Goal: Task Accomplishment & Management: Complete application form

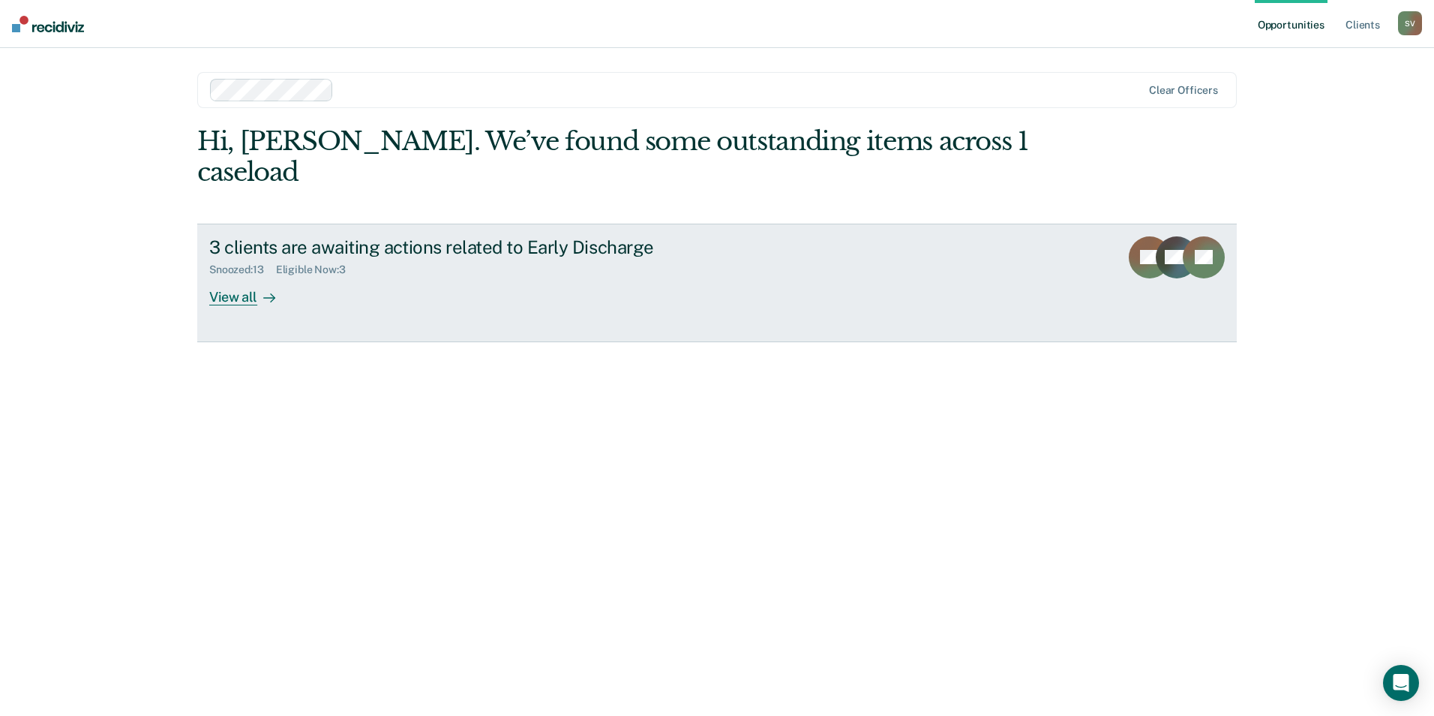
click at [228, 276] on div "View all" at bounding box center [251, 290] width 84 height 29
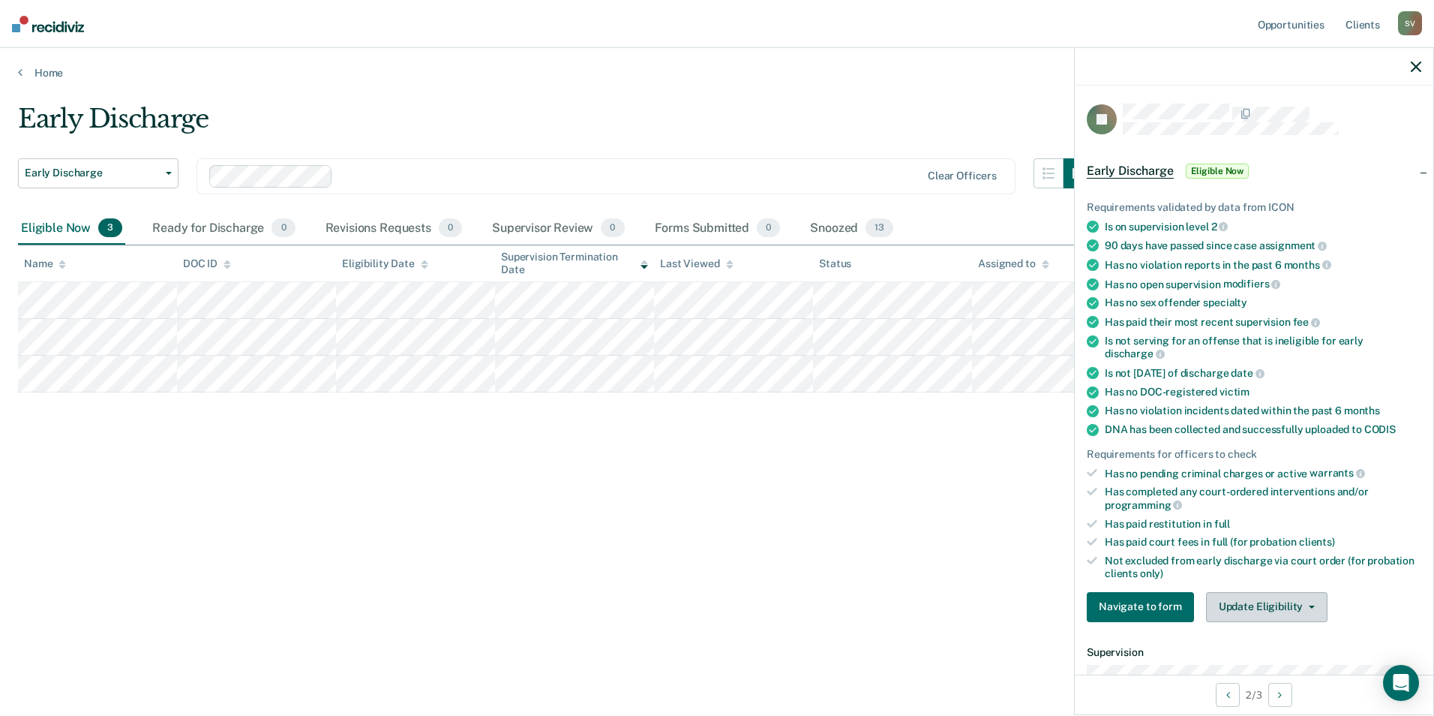
click at [1277, 605] on button "Update Eligibility" at bounding box center [1267, 607] width 122 height 30
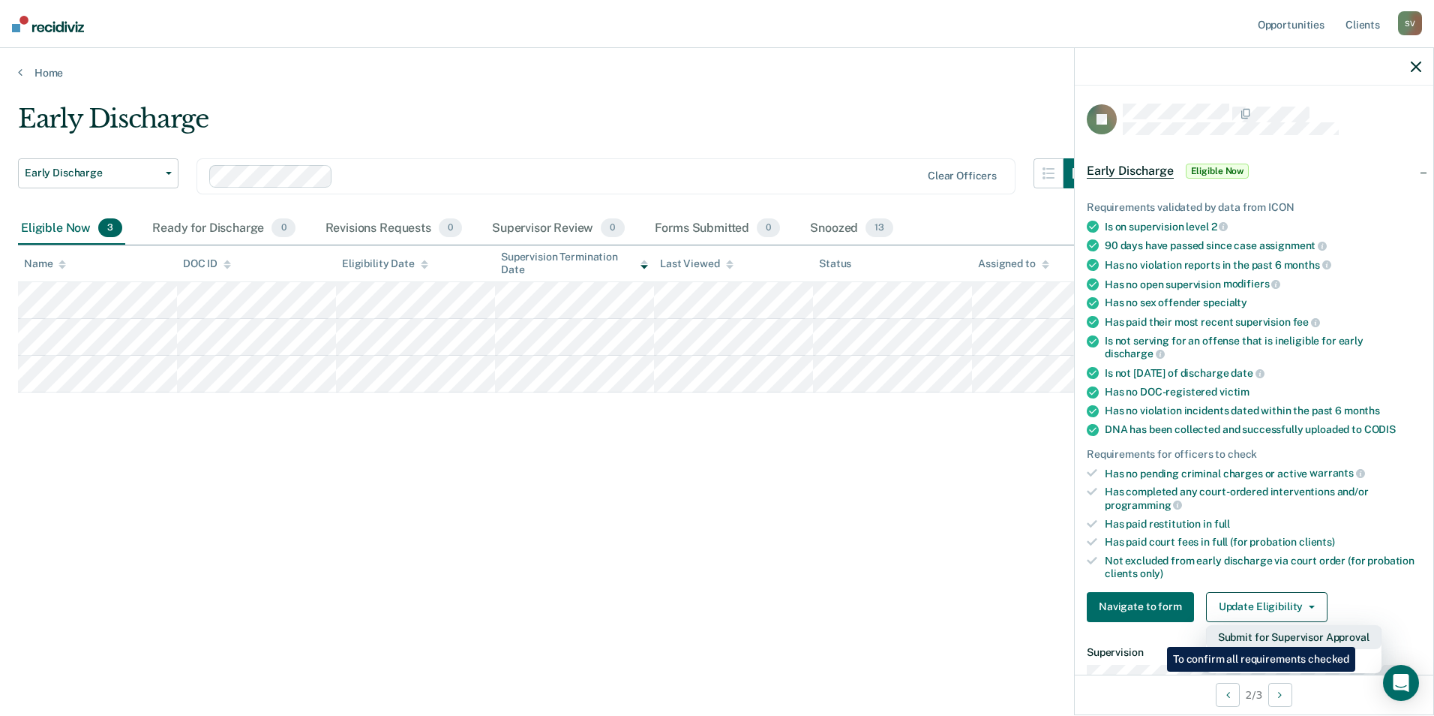
click at [1358, 635] on button "Submit for Supervisor Approval" at bounding box center [1294, 637] width 176 height 24
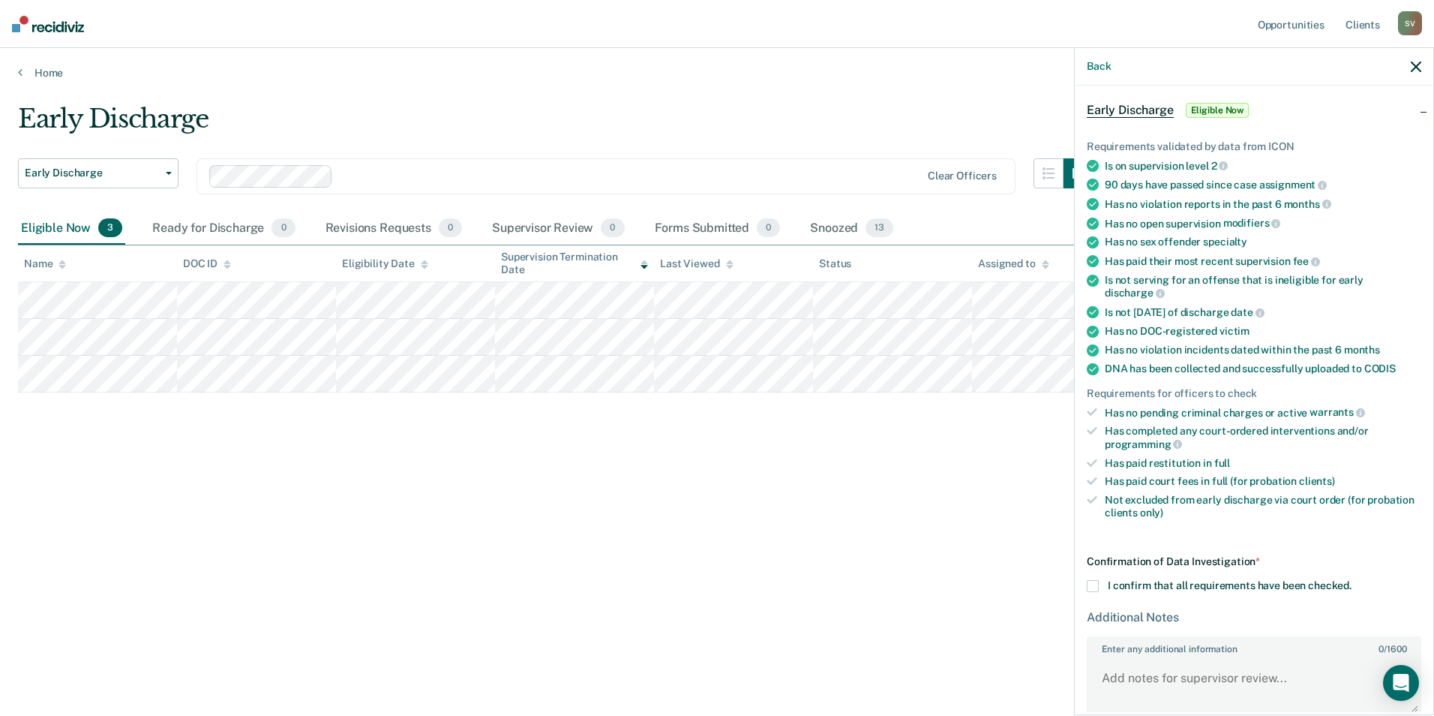
scroll to position [131, 0]
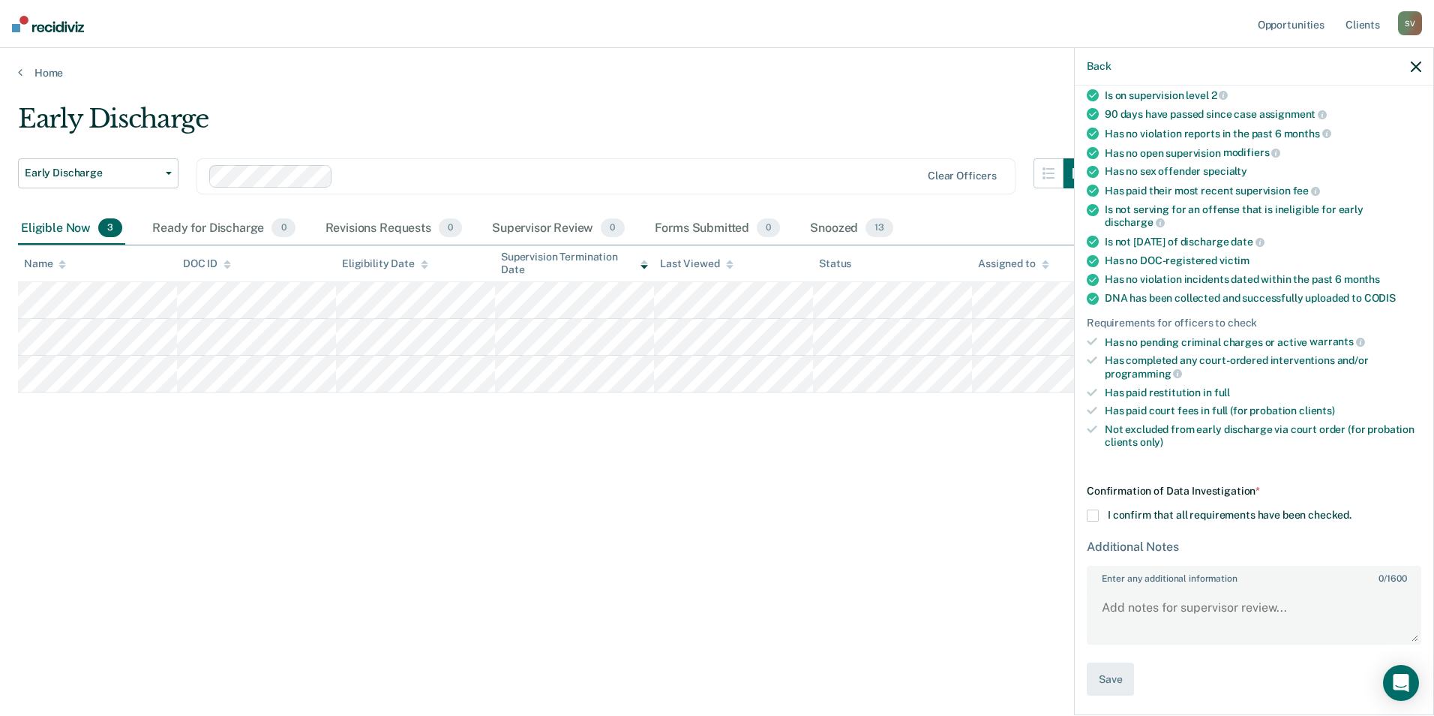
click at [1091, 515] on span at bounding box center [1093, 515] width 12 height 12
click at [1352, 509] on input "I confirm that all requirements have been checked." at bounding box center [1352, 509] width 0 height 0
click at [1109, 681] on button "Save" at bounding box center [1110, 679] width 47 height 34
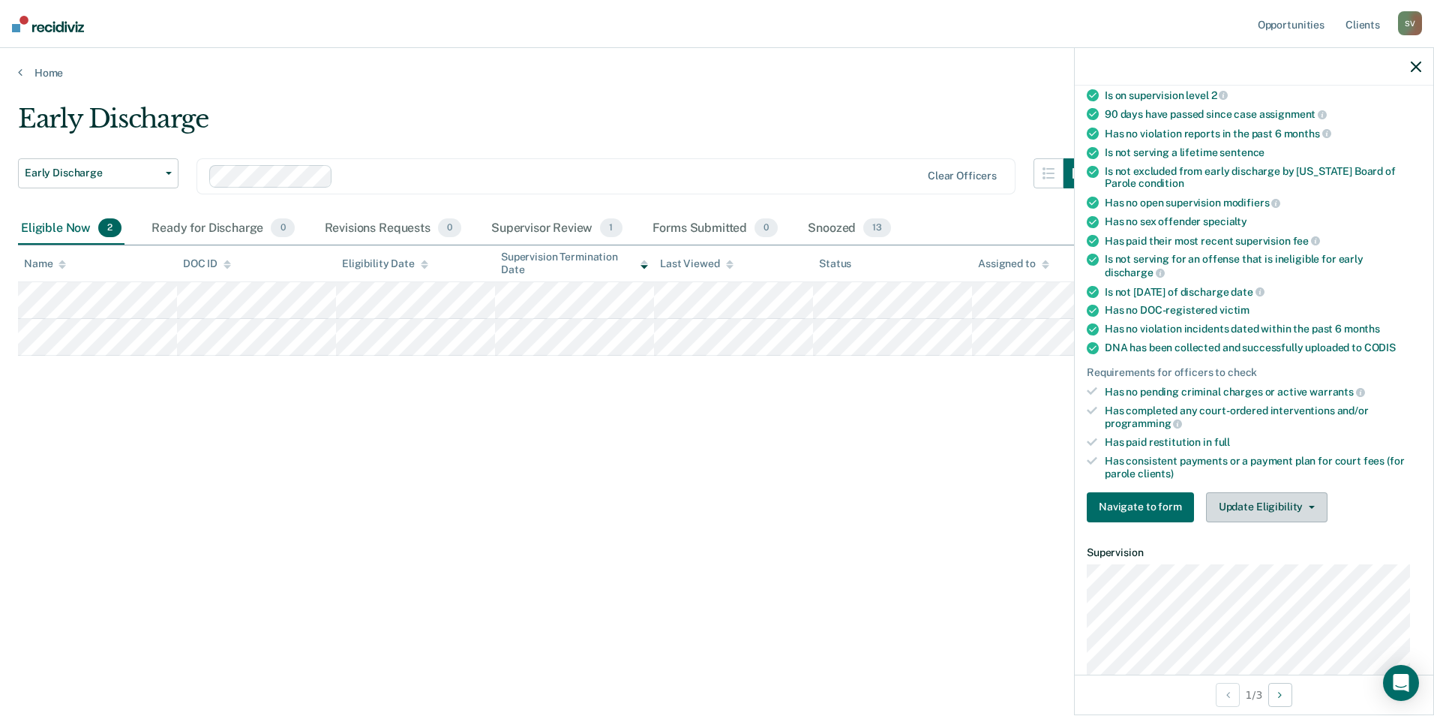
click at [1292, 506] on button "Update Eligibility" at bounding box center [1267, 507] width 122 height 30
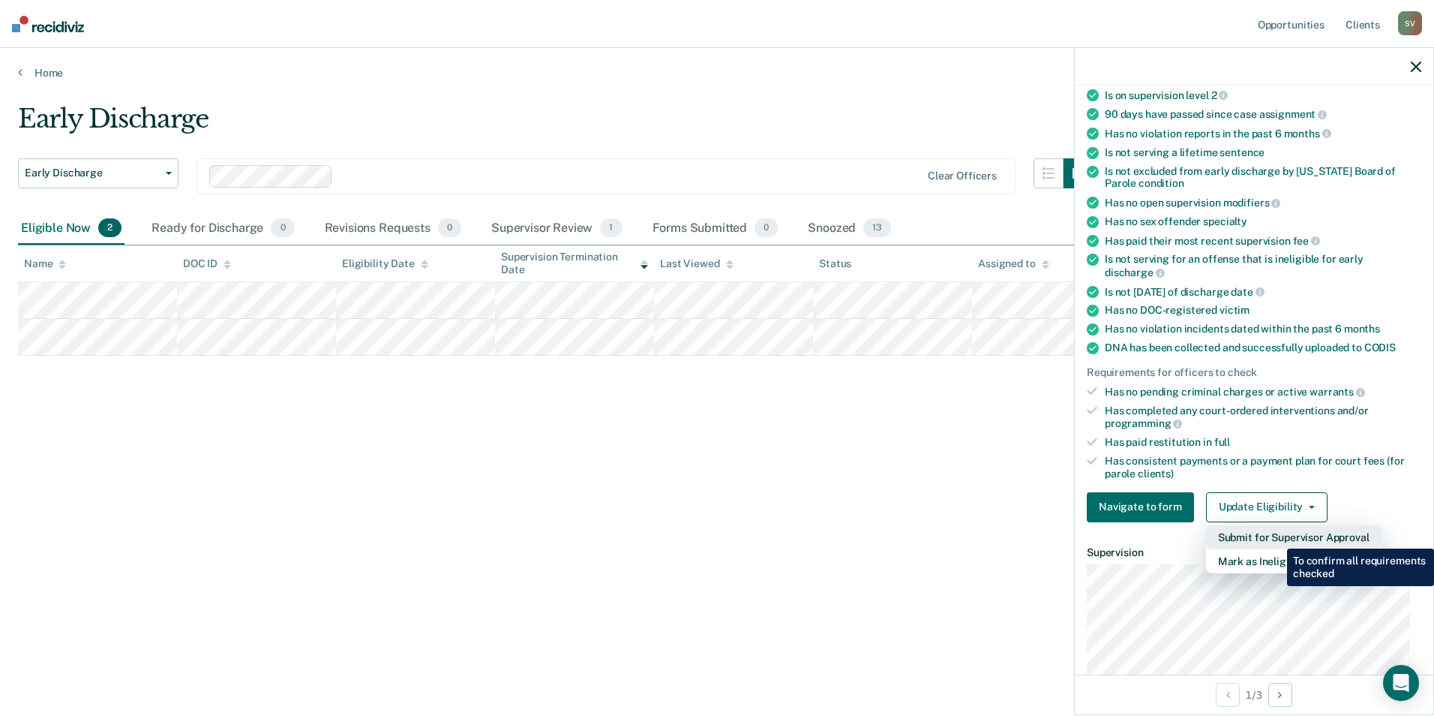
click at [1276, 537] on button "Submit for Supervisor Approval" at bounding box center [1294, 537] width 176 height 24
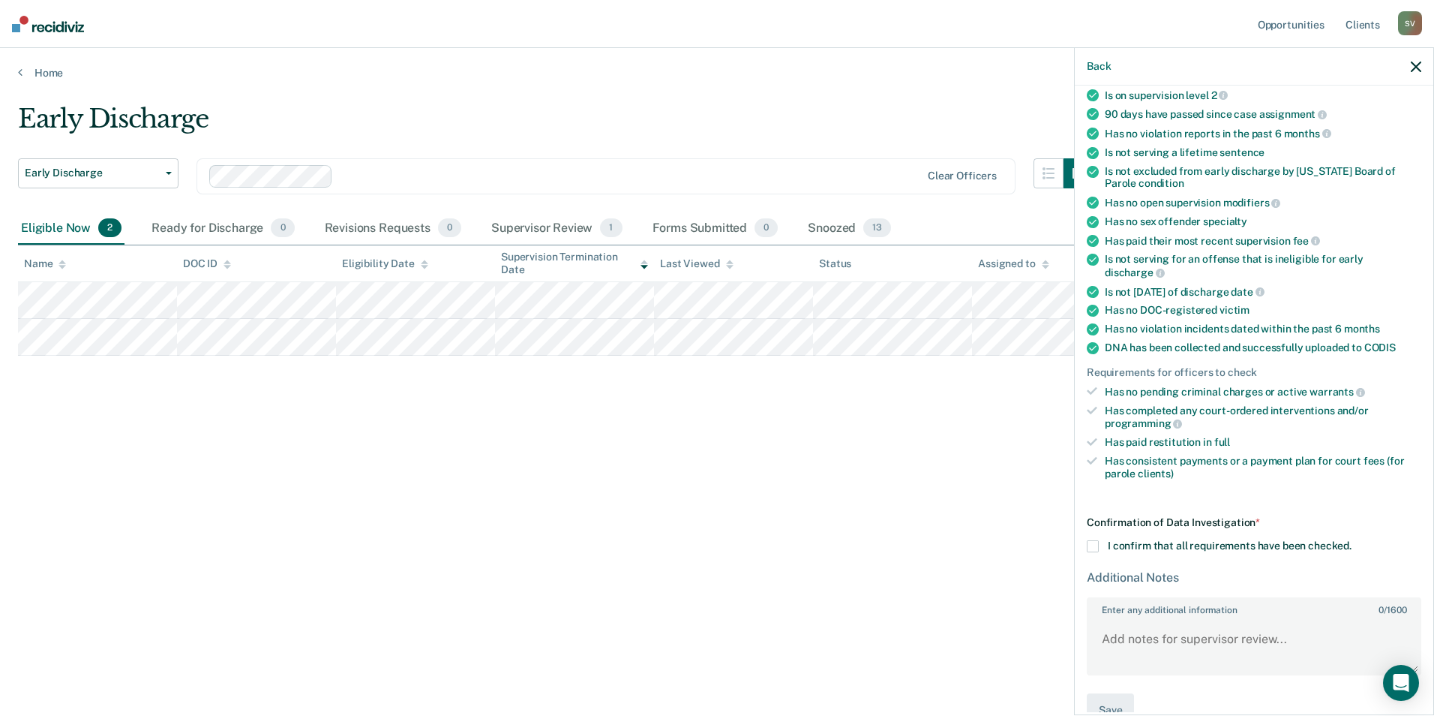
click at [1093, 548] on span at bounding box center [1093, 546] width 12 height 12
click at [1352, 540] on input "I confirm that all requirements have been checked." at bounding box center [1352, 540] width 0 height 0
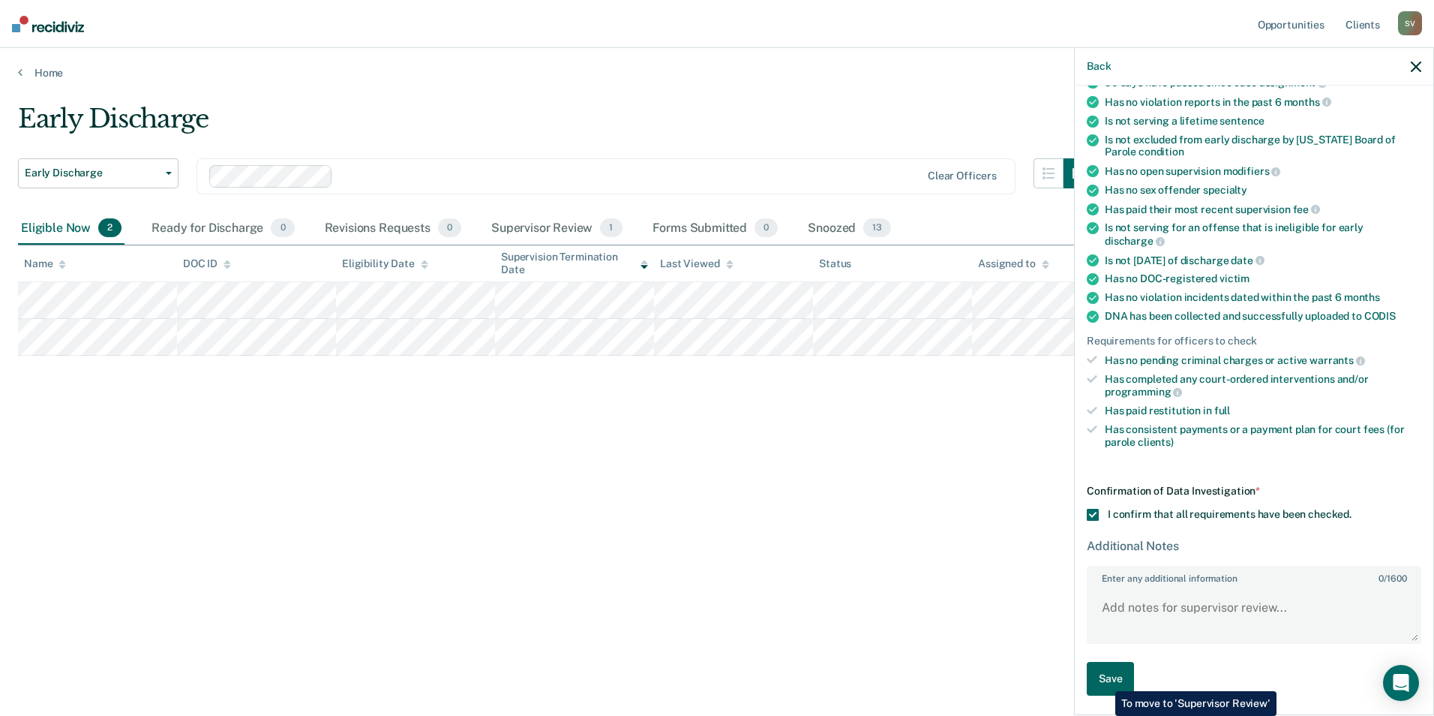
click at [1104, 680] on button "Save" at bounding box center [1110, 679] width 47 height 34
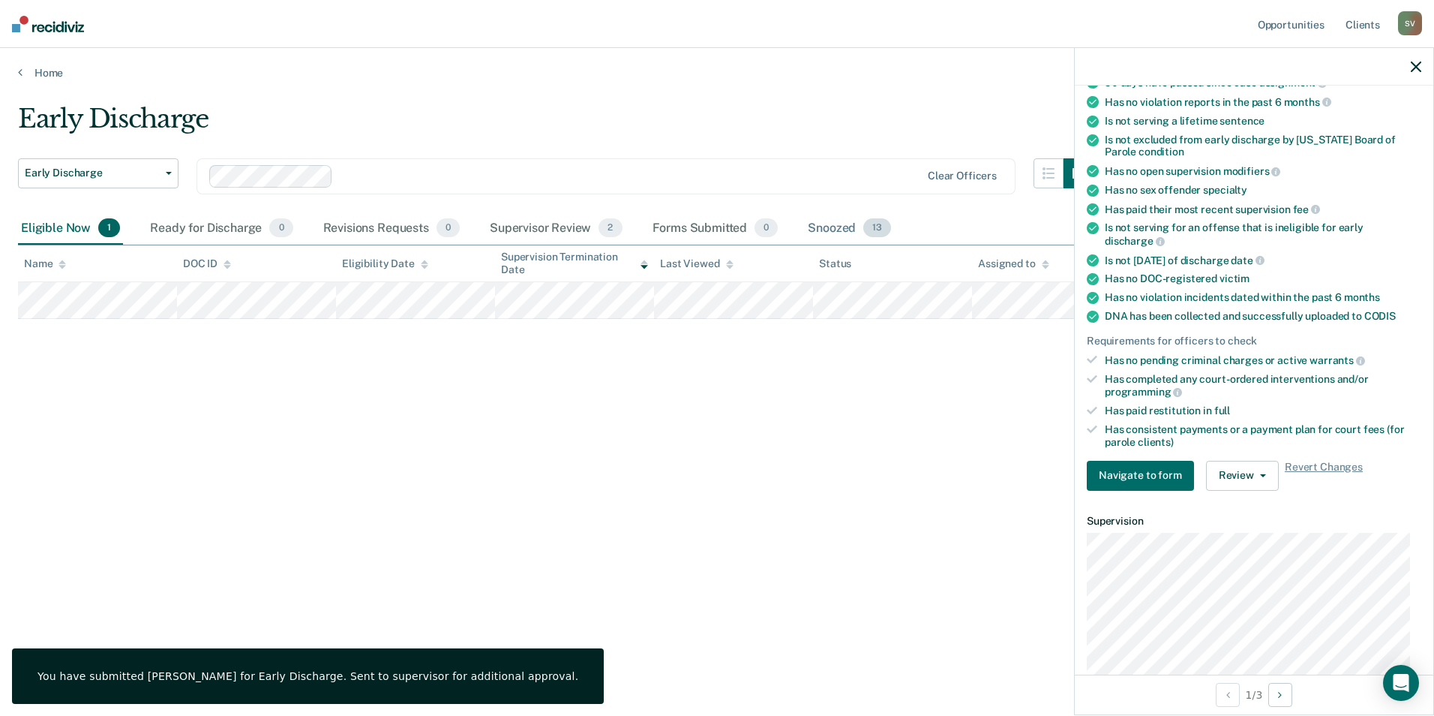
click at [830, 228] on div "Snoozed 13" at bounding box center [849, 228] width 89 height 33
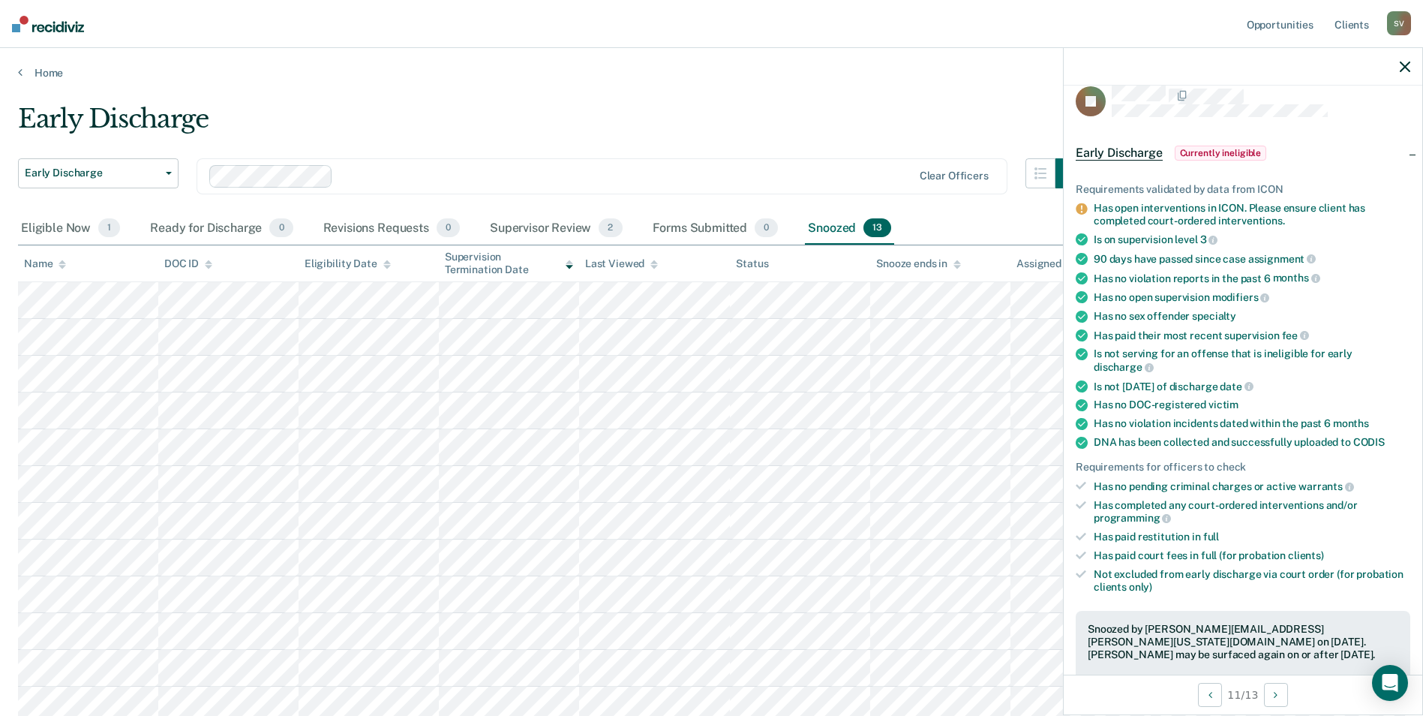
scroll to position [0, 0]
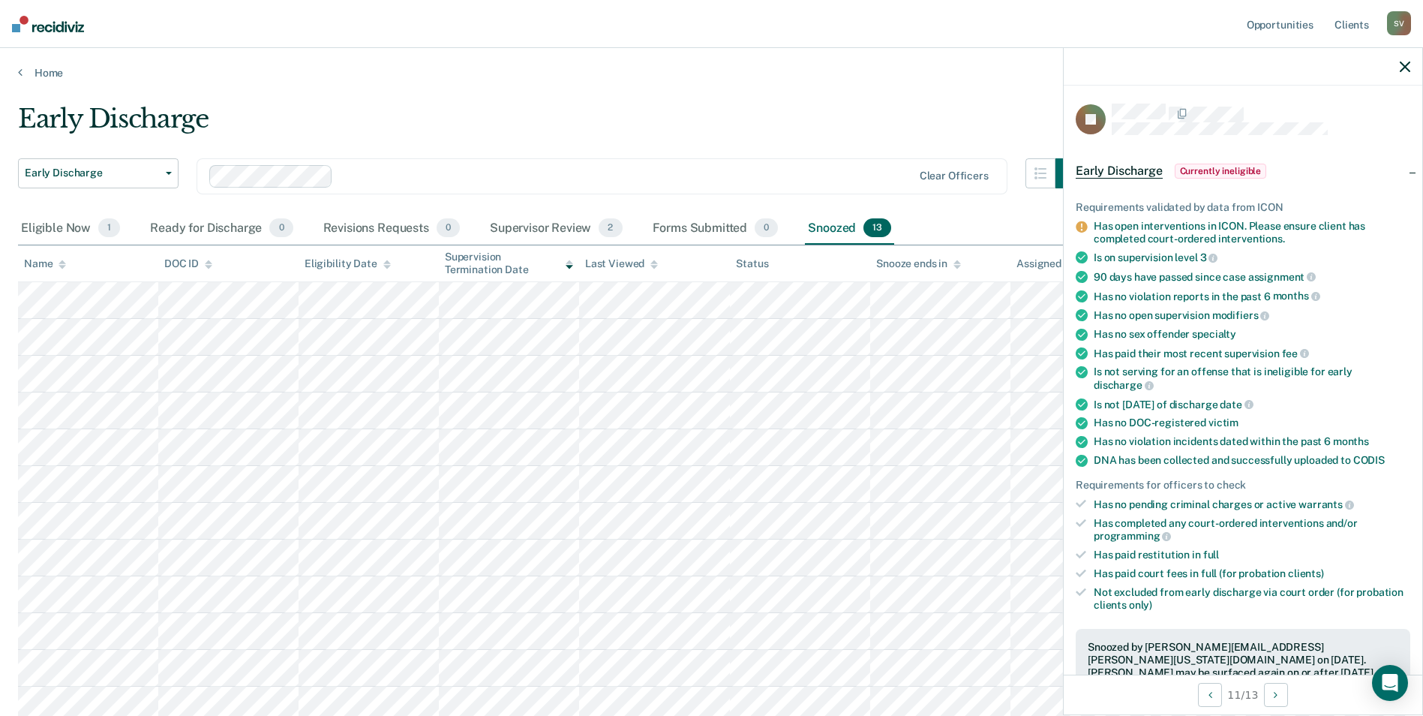
drag, startPoint x: 824, startPoint y: 130, endPoint x: 867, endPoint y: 143, distance: 45.3
click at [824, 130] on div "Early Discharge" at bounding box center [551, 125] width 1067 height 43
click at [1404, 68] on icon "button" at bounding box center [1405, 67] width 11 height 11
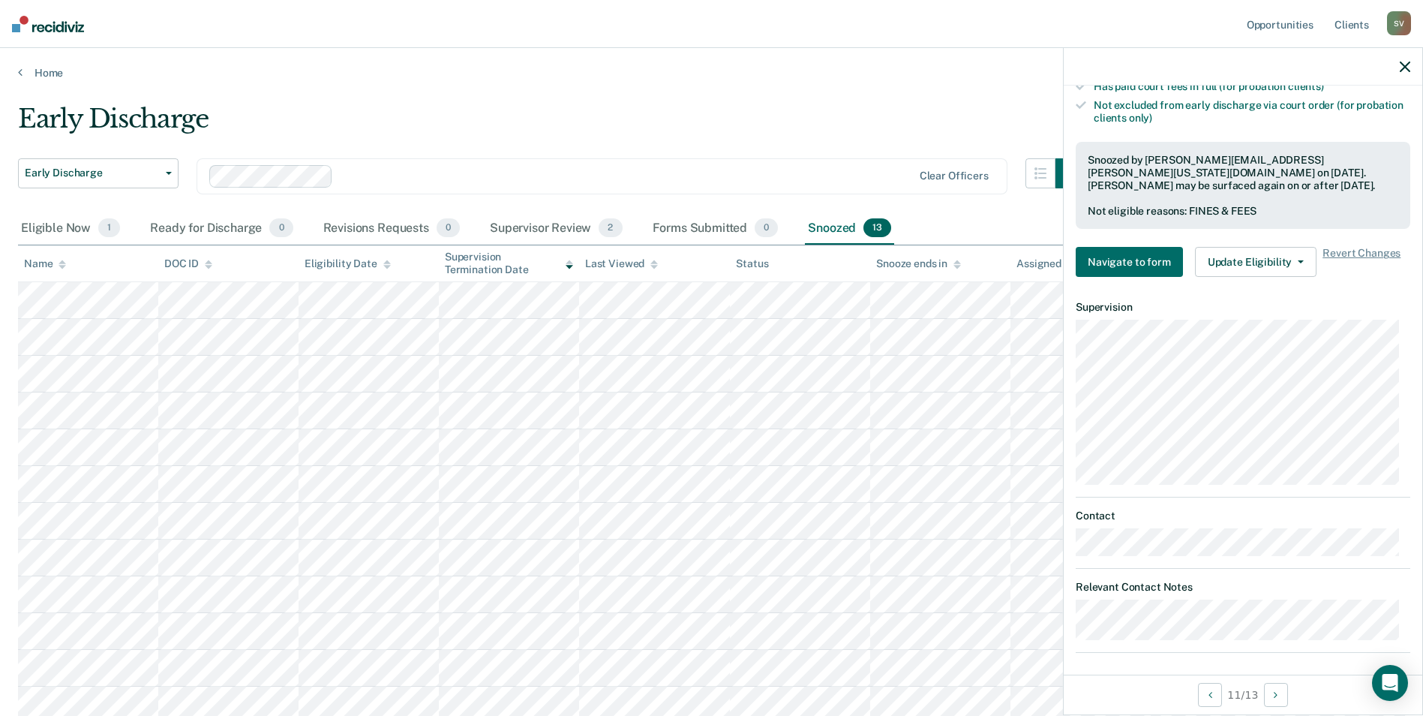
scroll to position [494, 0]
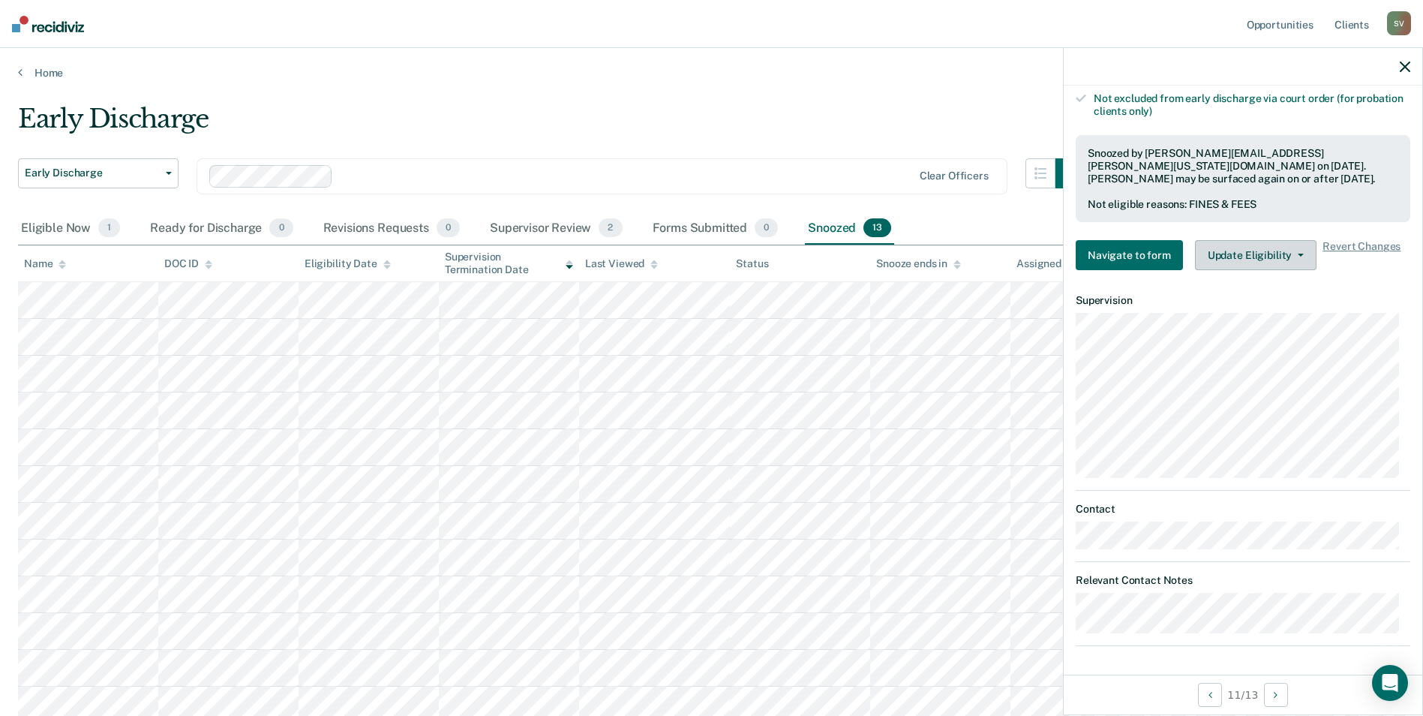
click at [1271, 254] on button "Update Eligibility" at bounding box center [1256, 255] width 122 height 30
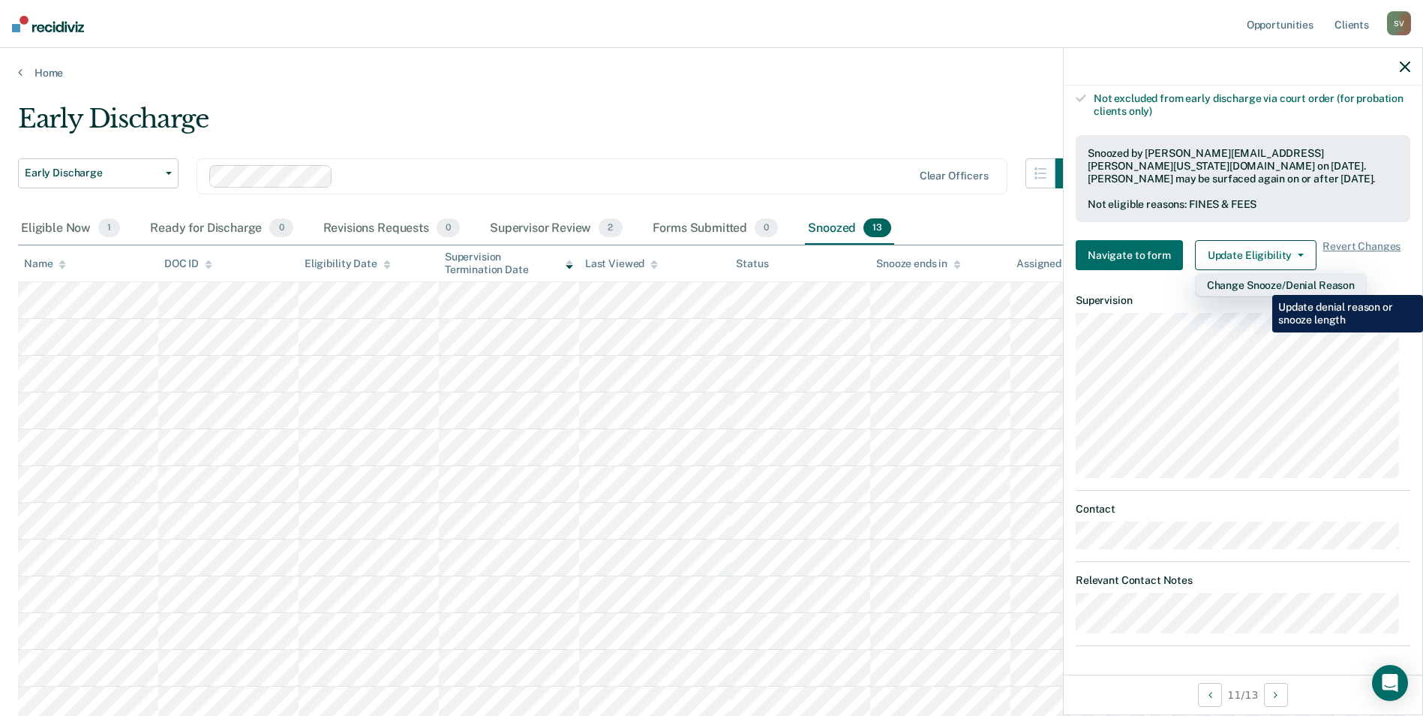
click at [1261, 284] on button "Change Snooze/Denial Reason" at bounding box center [1281, 285] width 172 height 24
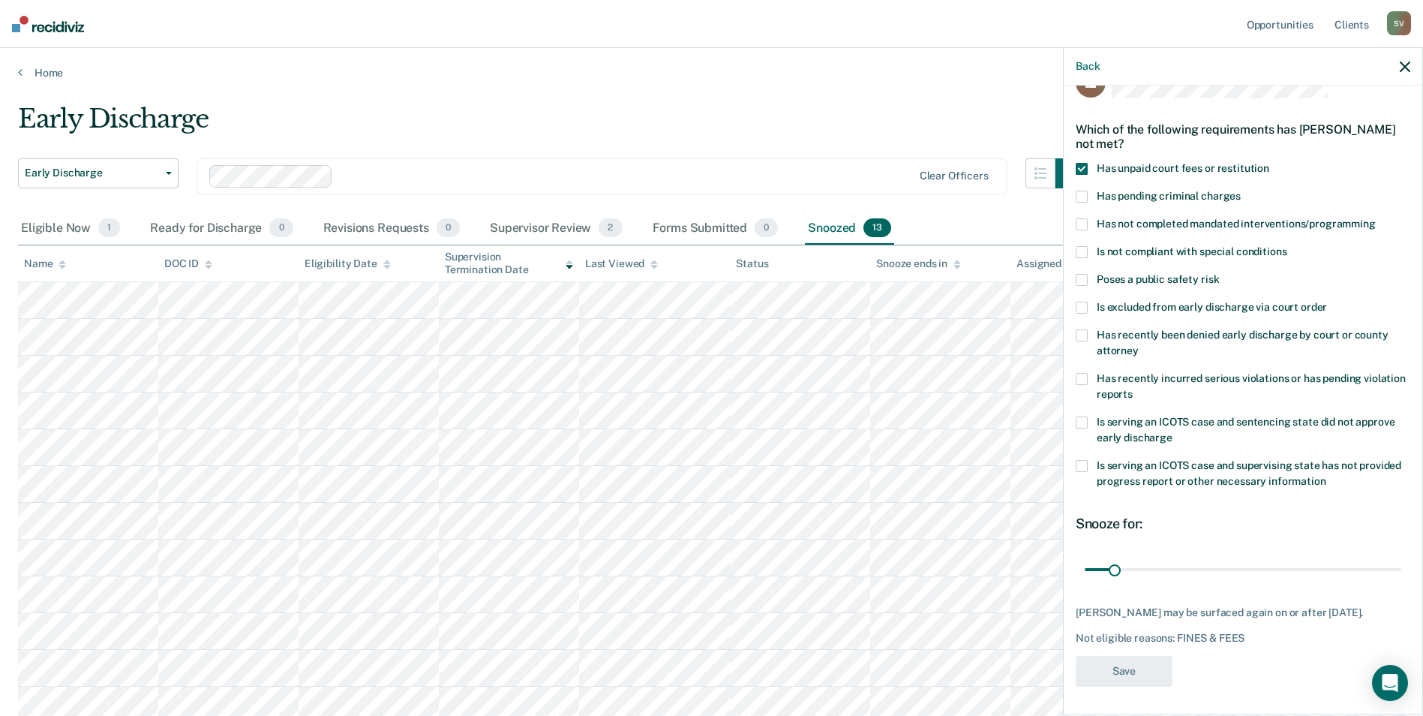
click at [1079, 170] on span at bounding box center [1082, 169] width 12 height 12
click at [1269, 163] on input "Has unpaid court fees or restitution" at bounding box center [1269, 163] width 0 height 0
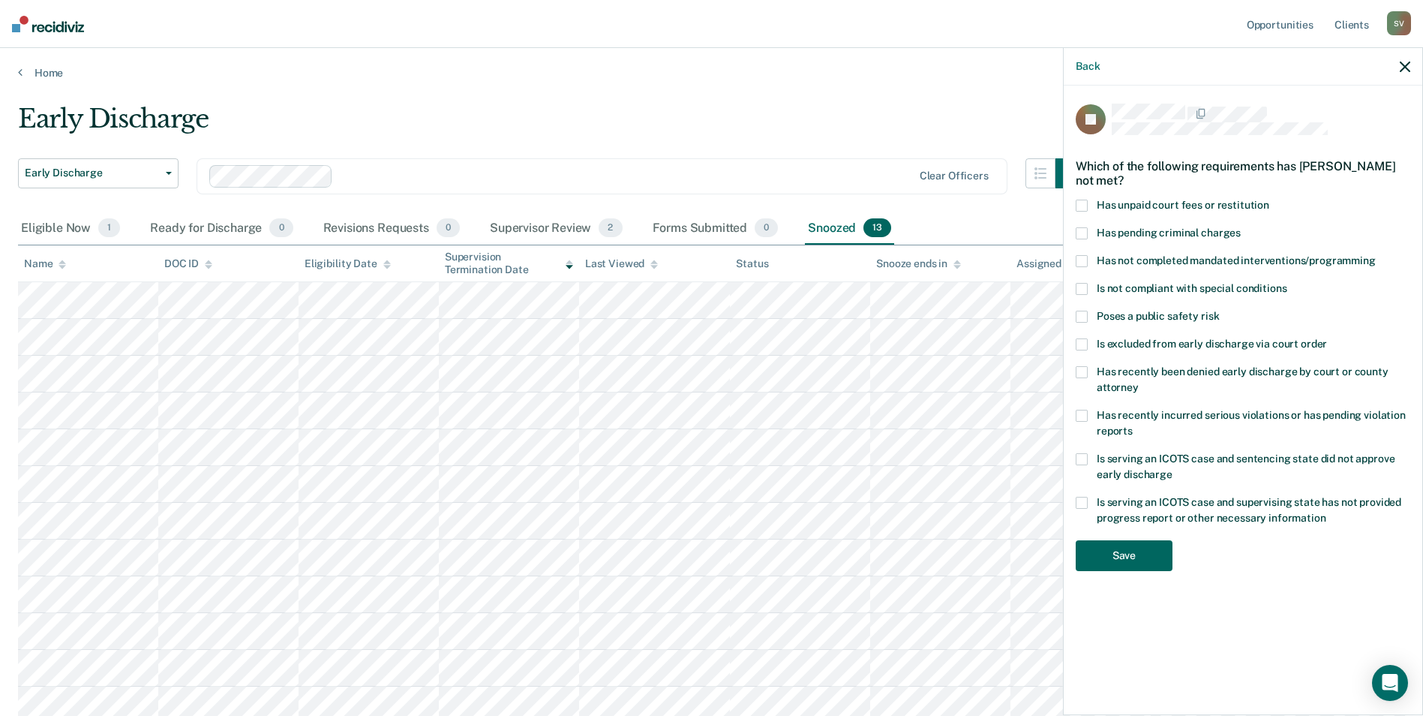
click at [1130, 559] on button "Save" at bounding box center [1124, 555] width 97 height 31
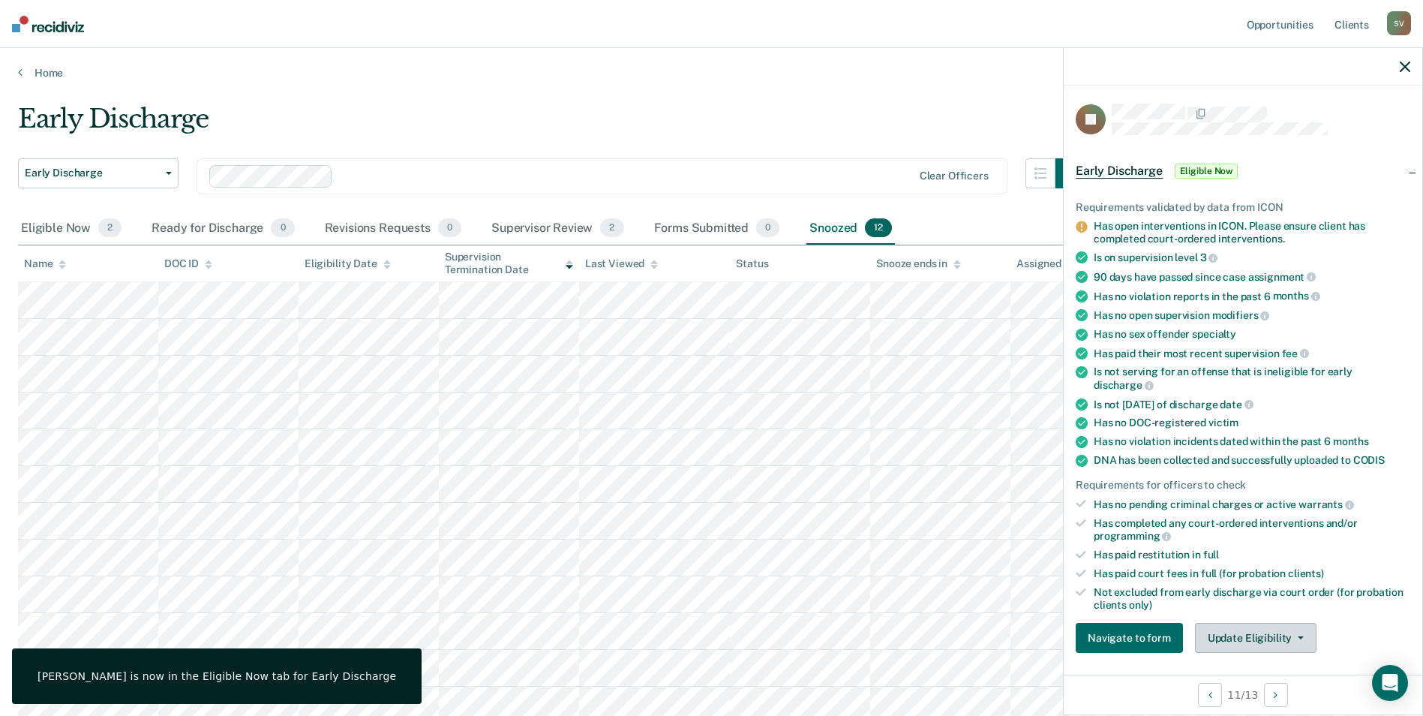
click at [1267, 638] on button "Update Eligibility" at bounding box center [1256, 638] width 122 height 30
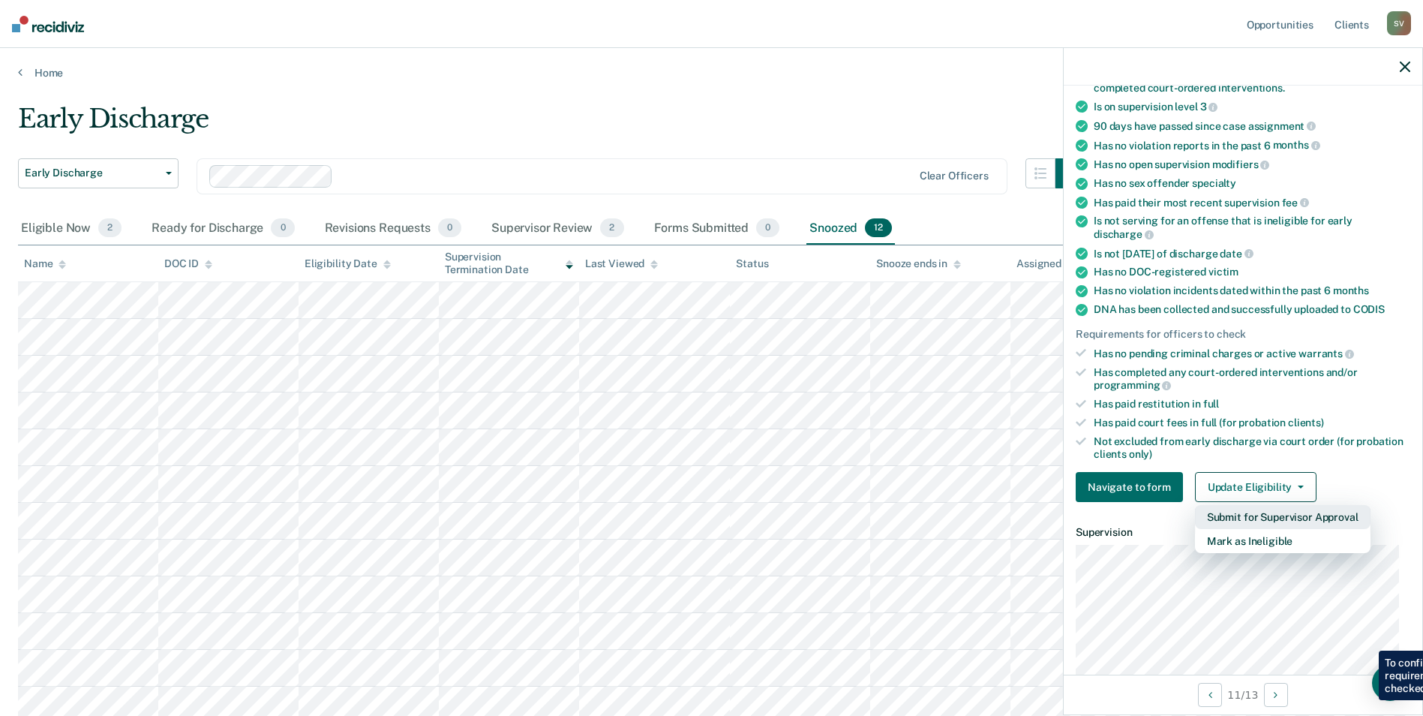
scroll to position [154, 0]
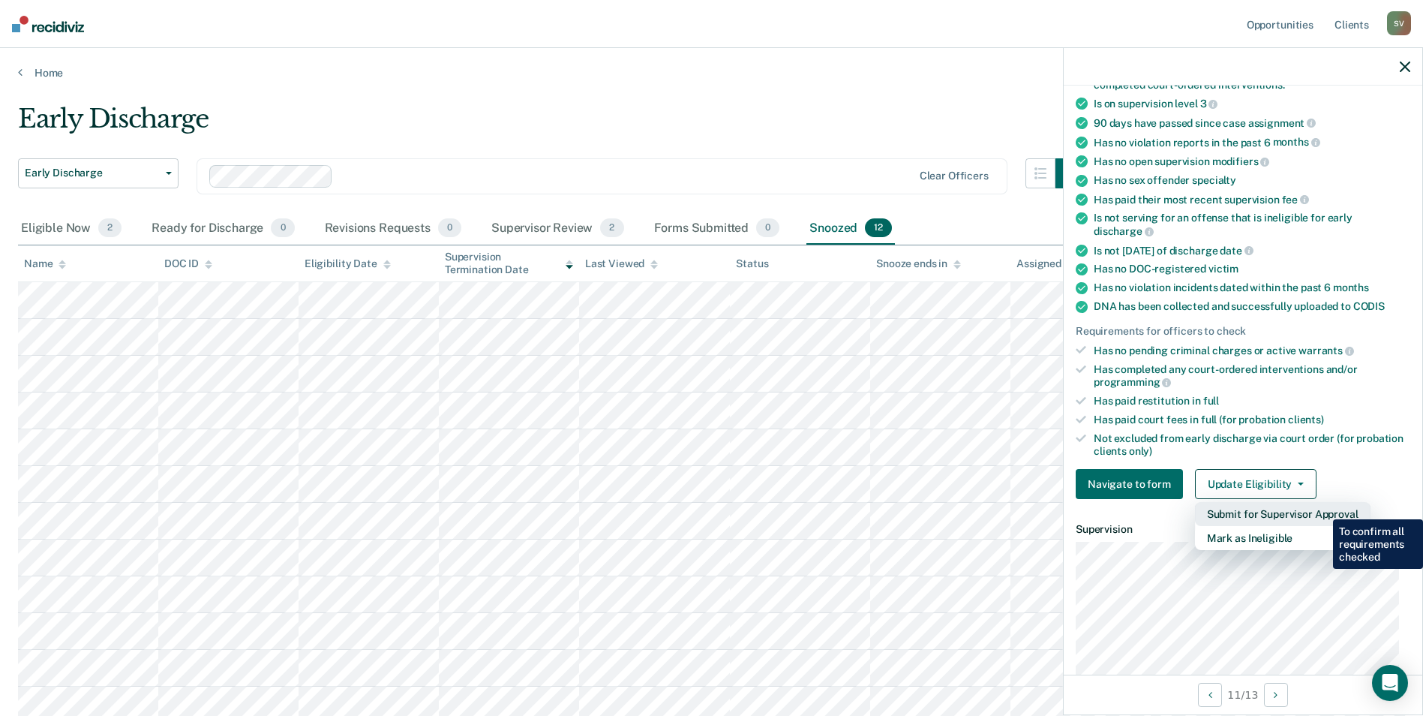
click at [1322, 508] on button "Submit for Supervisor Approval" at bounding box center [1283, 514] width 176 height 24
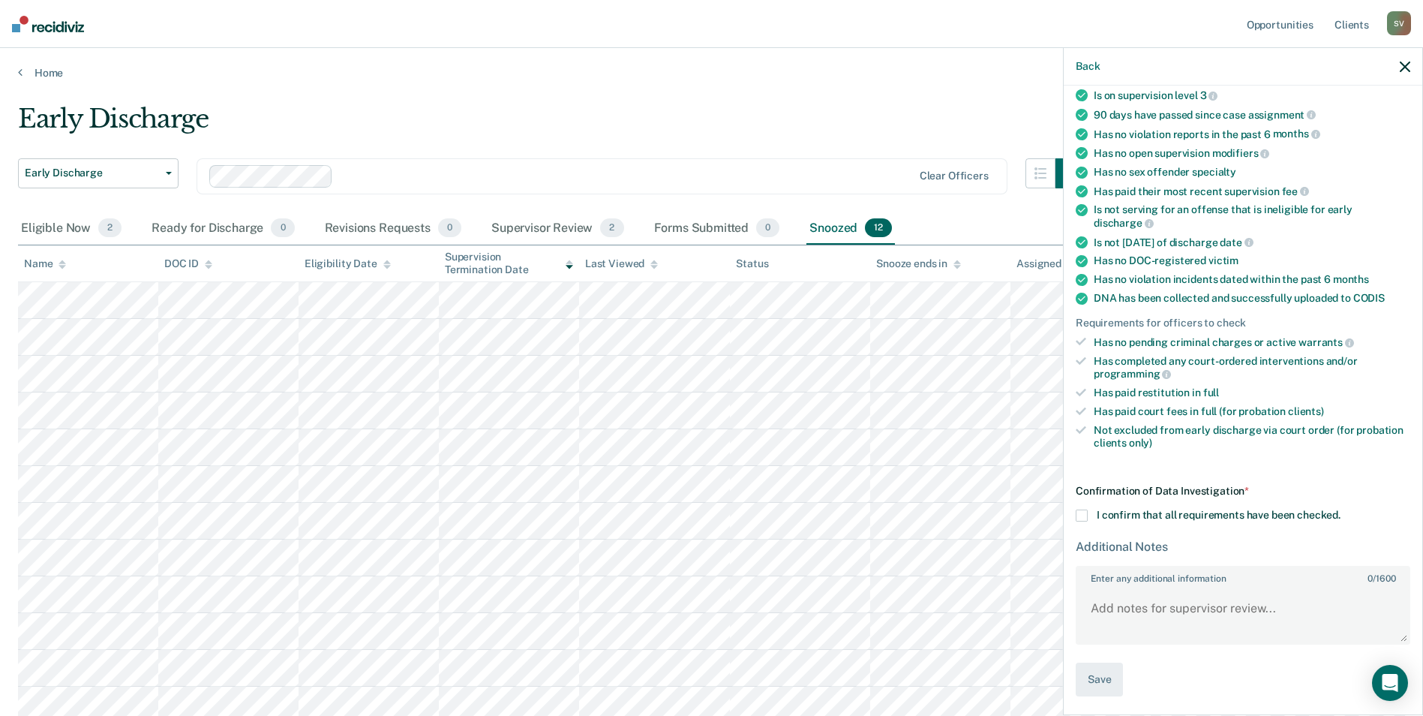
scroll to position [163, 0]
click at [1082, 516] on span at bounding box center [1082, 515] width 12 height 12
click at [1340, 509] on input "I confirm that all requirements have been checked." at bounding box center [1340, 509] width 0 height 0
click at [1093, 673] on button "Save" at bounding box center [1099, 679] width 47 height 34
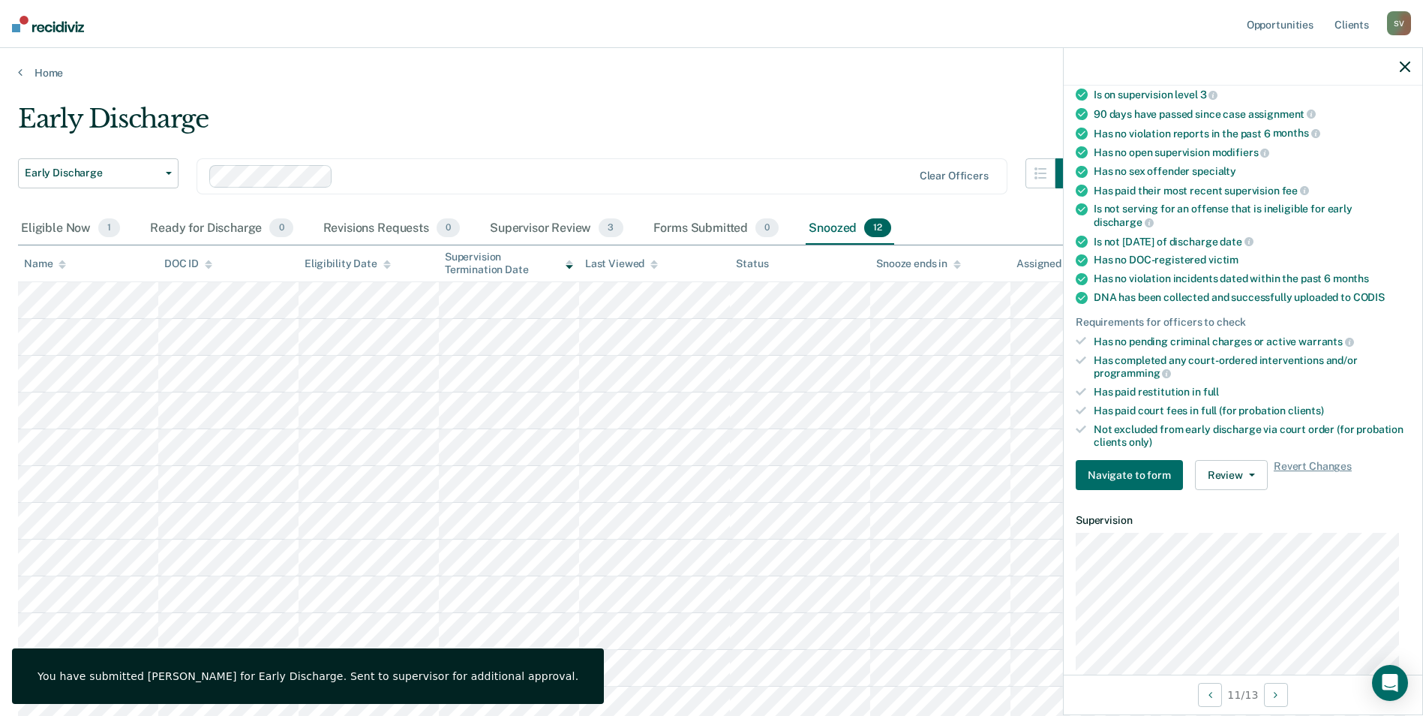
click at [1406, 65] on icon "button" at bounding box center [1405, 67] width 11 height 11
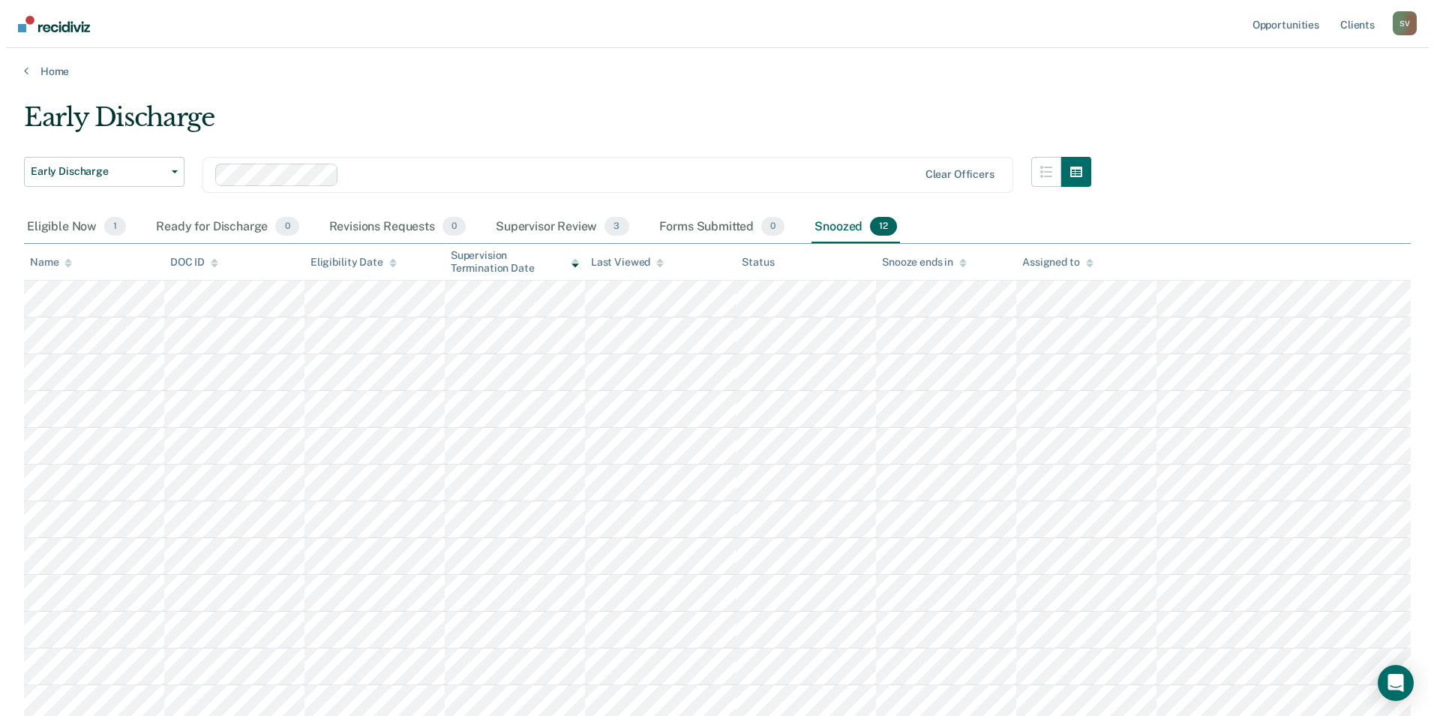
scroll to position [0, 0]
click at [44, 71] on link "Home" at bounding box center [711, 73] width 1387 height 14
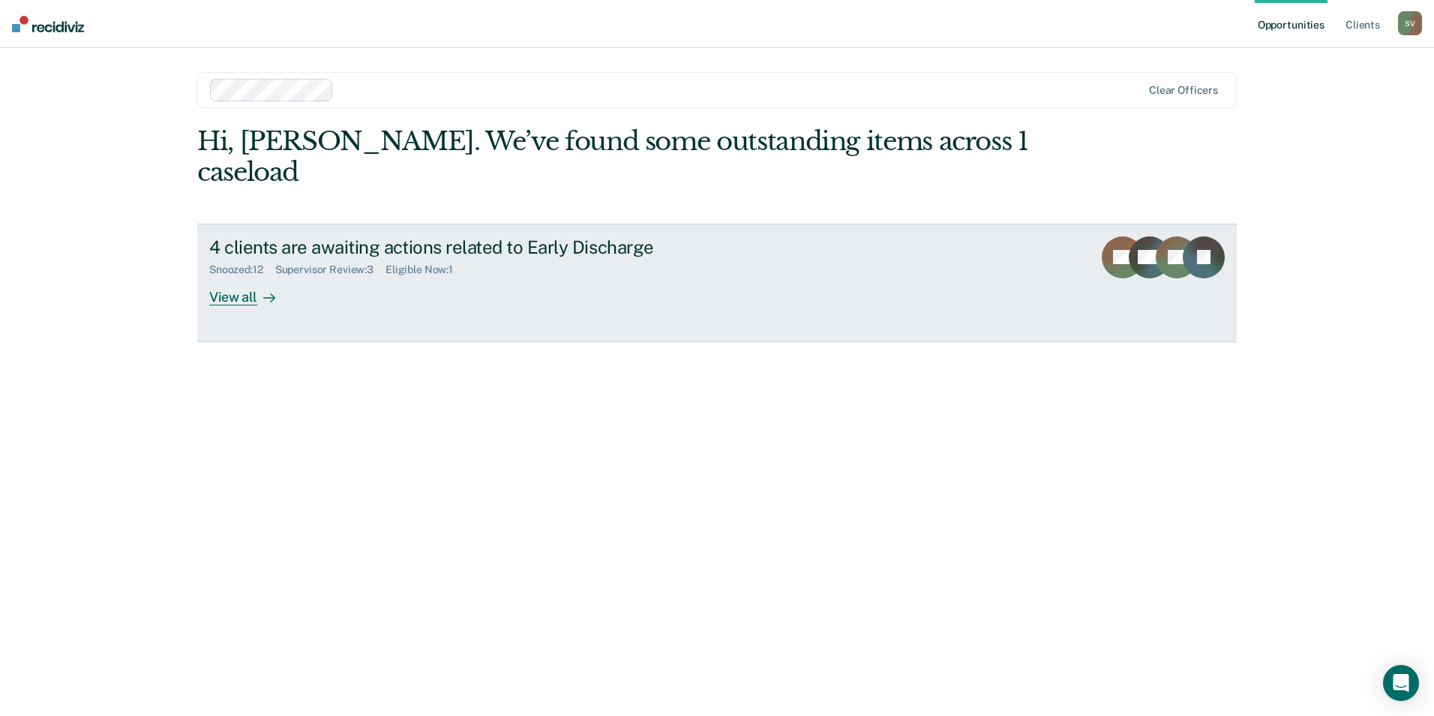
click at [375, 236] on div "4 clients are awaiting actions related to Early Discharge" at bounding box center [472, 247] width 527 height 22
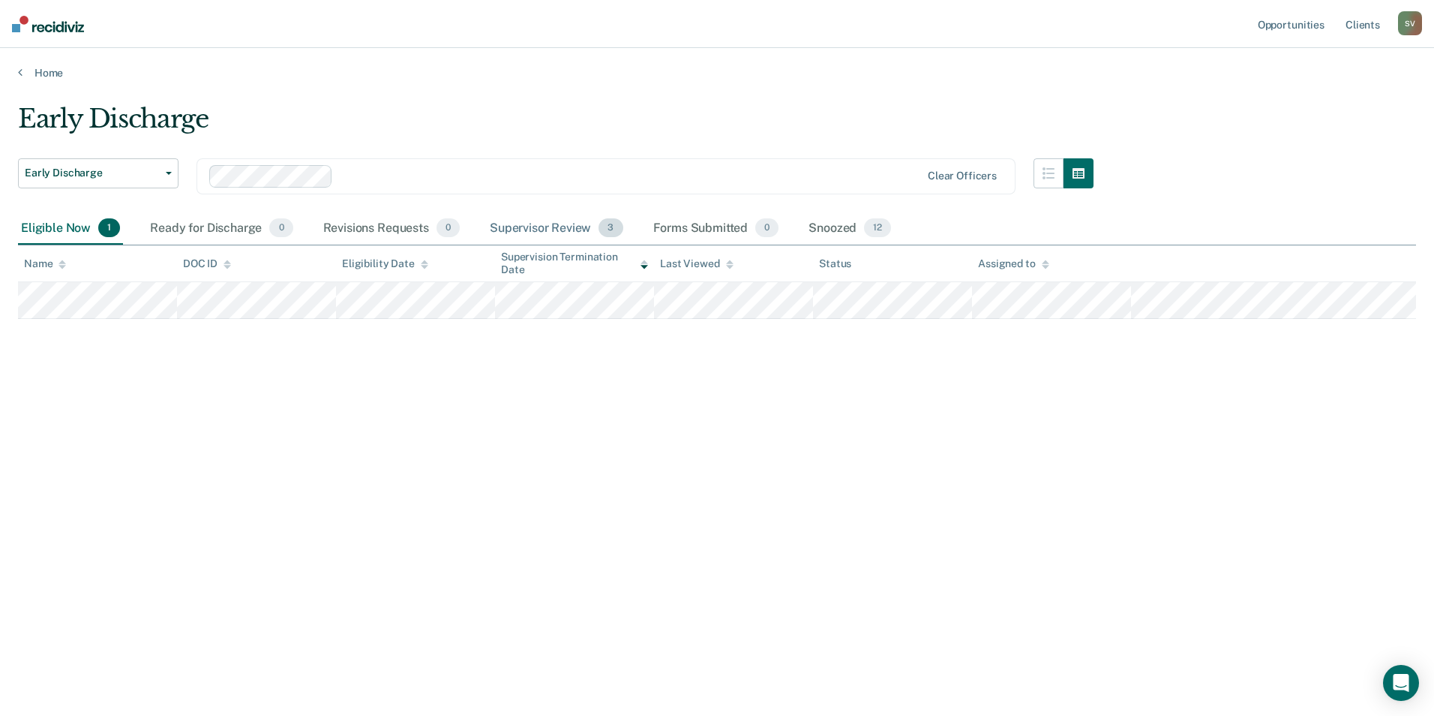
click at [550, 227] on div "Supervisor Review 3" at bounding box center [557, 228] width 140 height 33
